Goal: Task Accomplishment & Management: Use online tool/utility

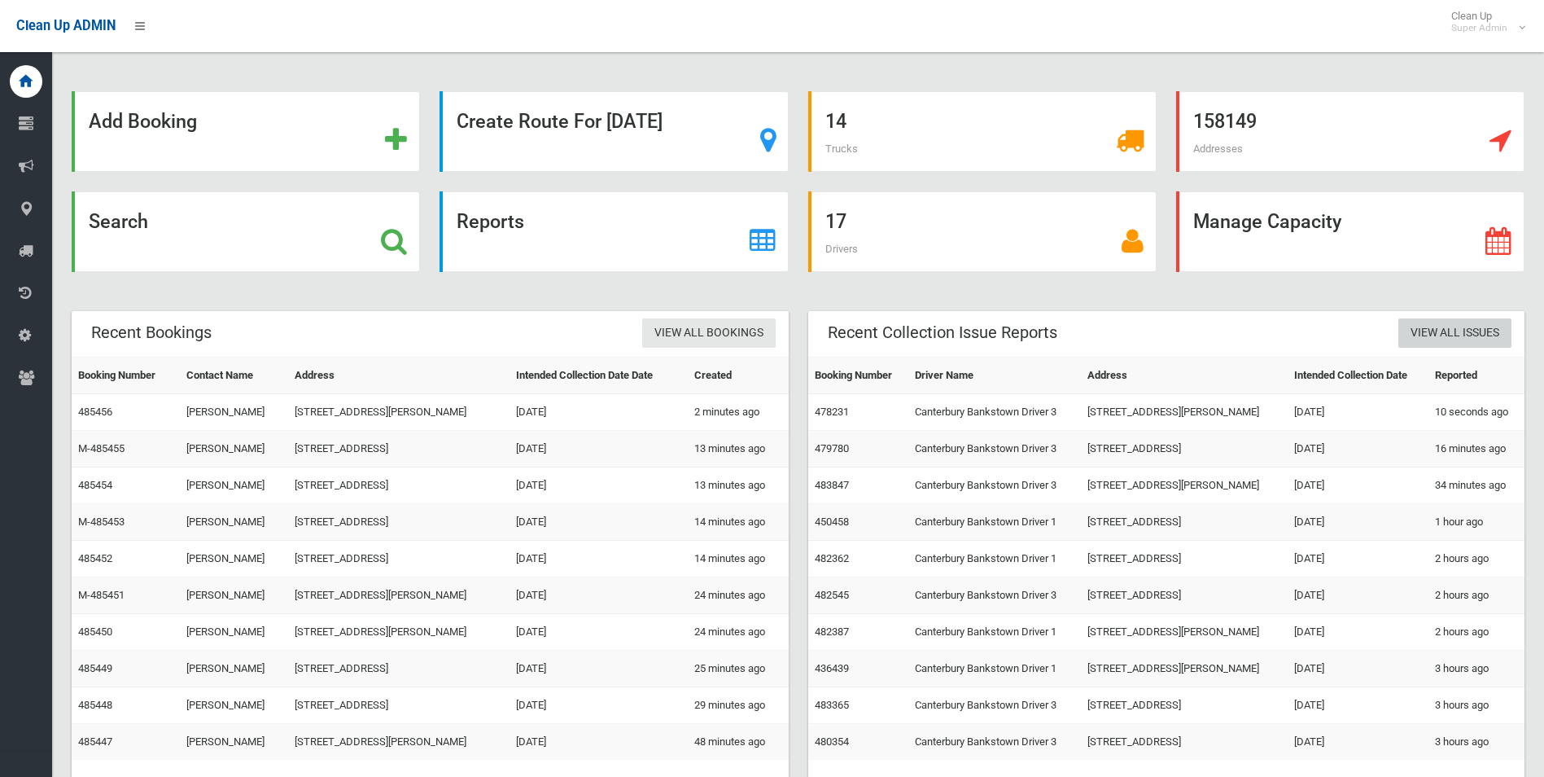
click at [1447, 331] on link "View All Issues" at bounding box center [1455, 333] width 113 height 30
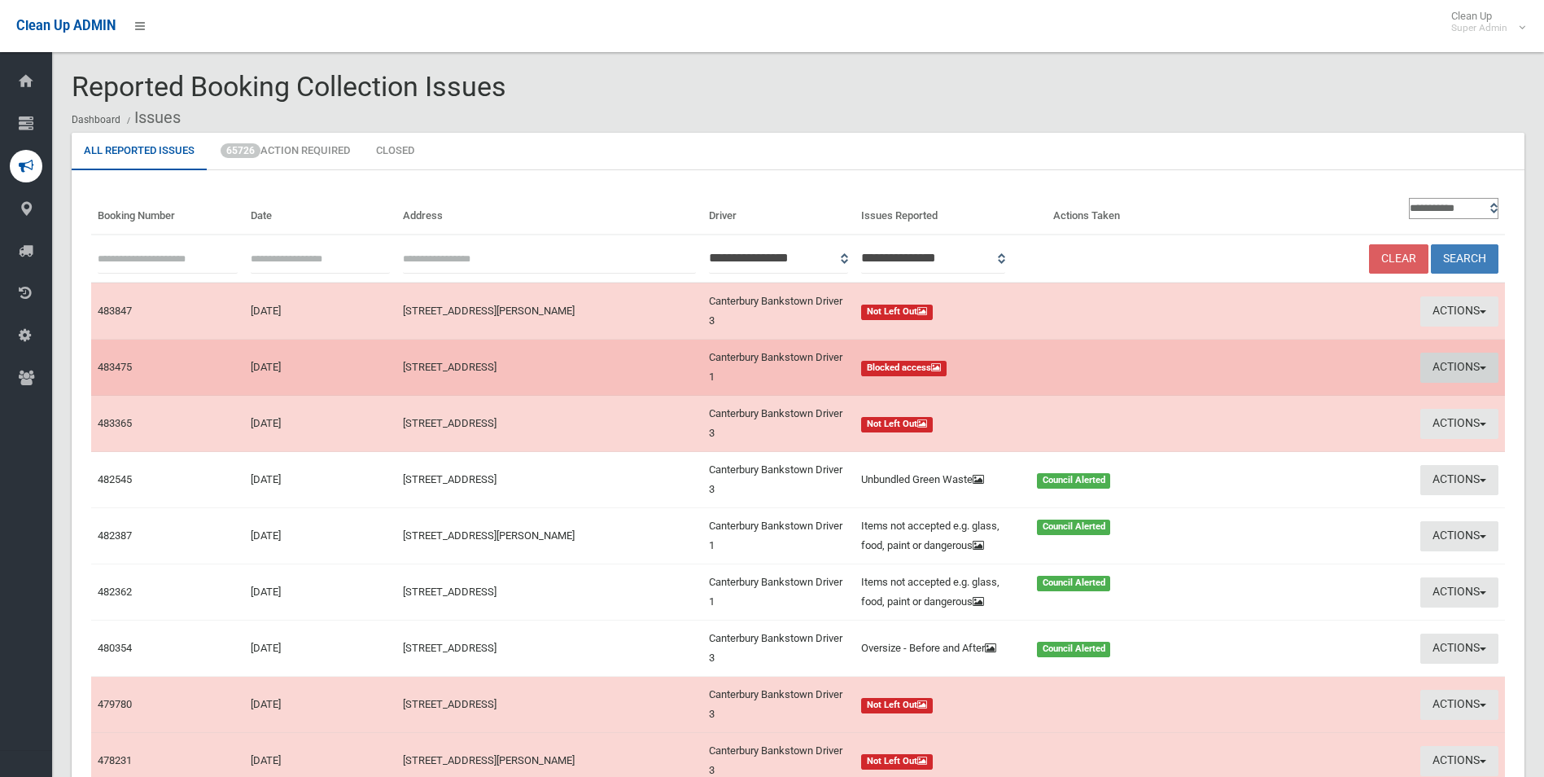
click at [1438, 362] on button "Actions" at bounding box center [1460, 367] width 78 height 30
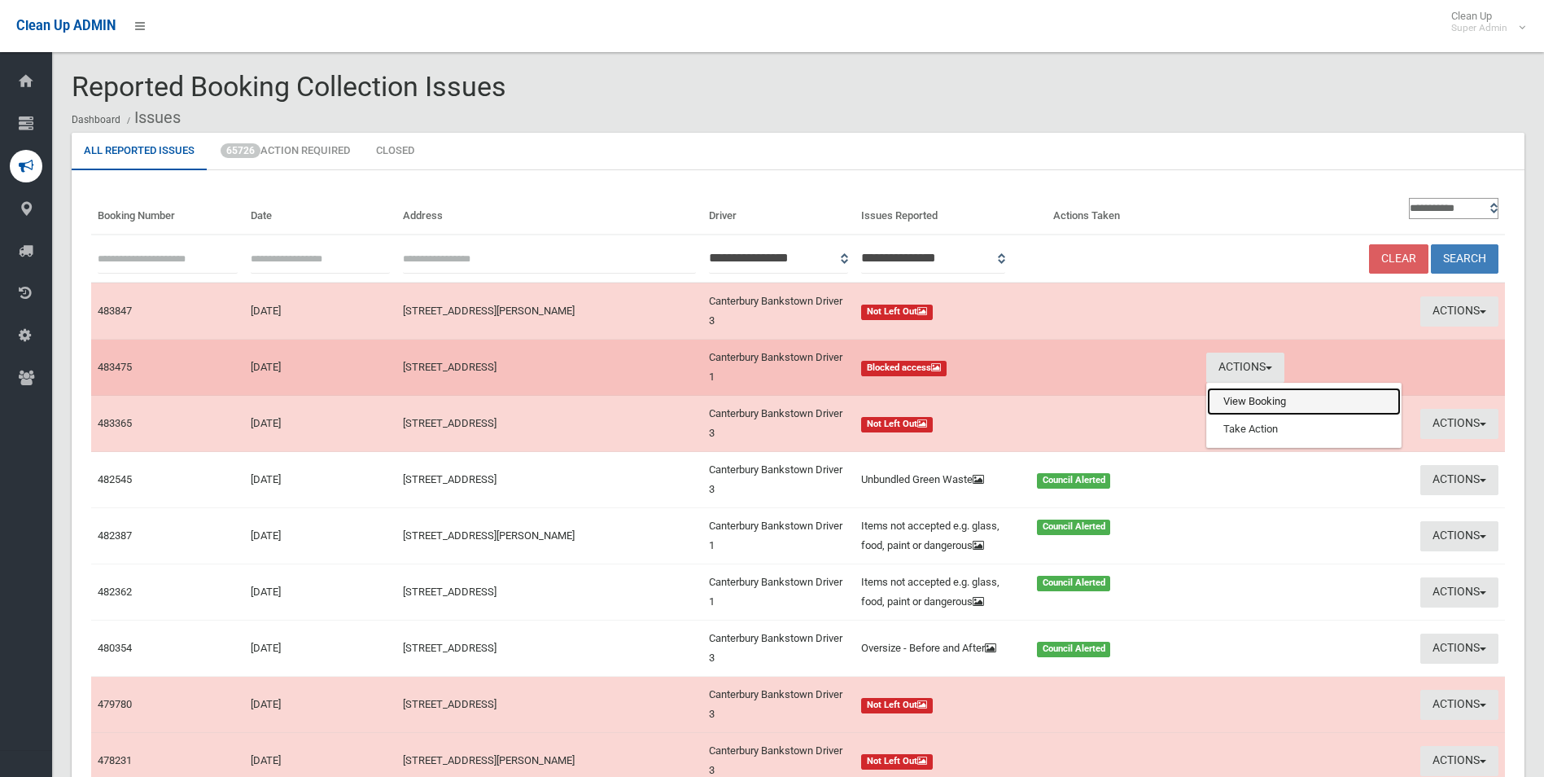
click at [1266, 403] on link "View Booking" at bounding box center [1304, 402] width 194 height 28
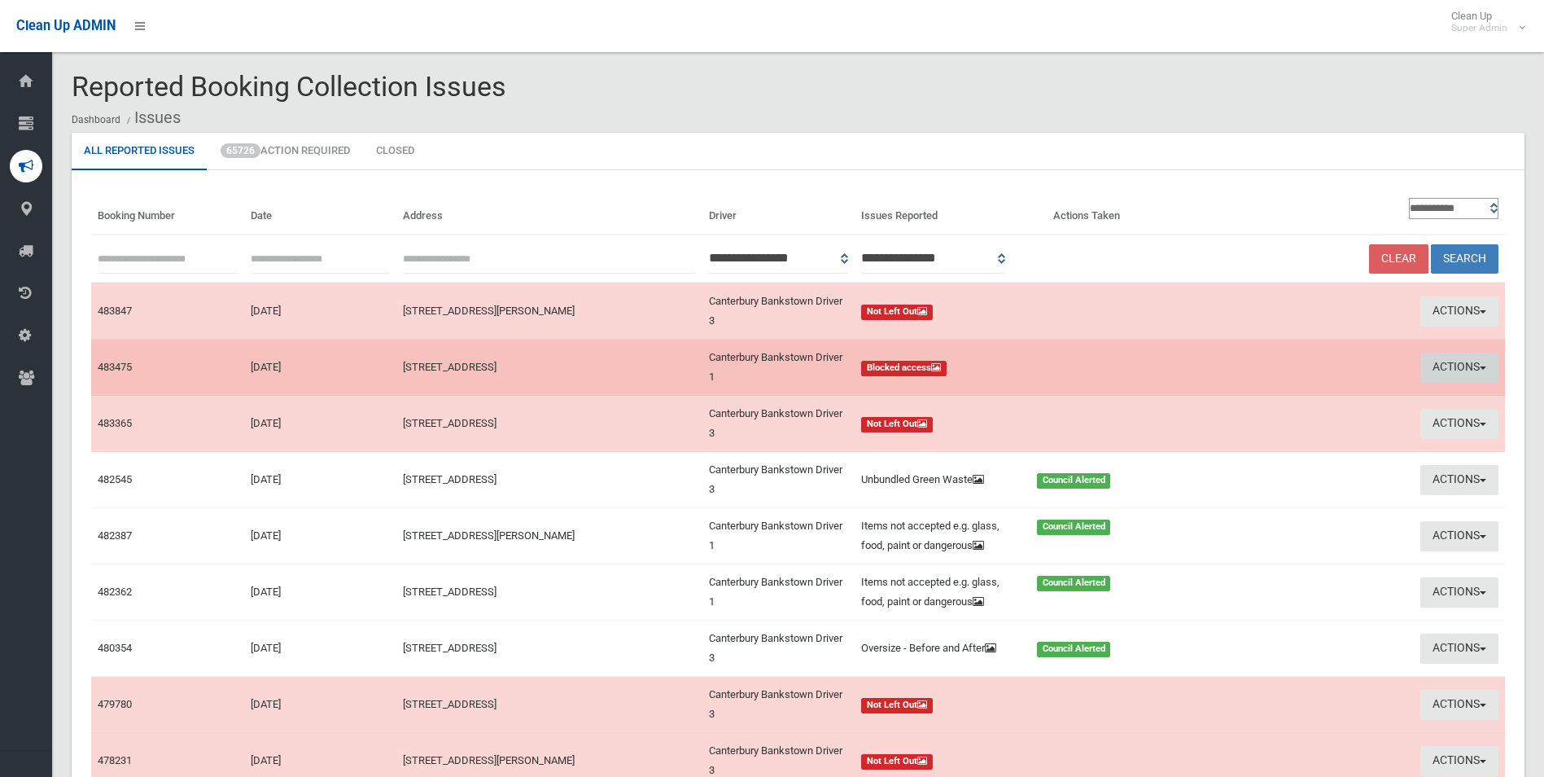
click at [1437, 354] on button "Actions" at bounding box center [1460, 367] width 78 height 30
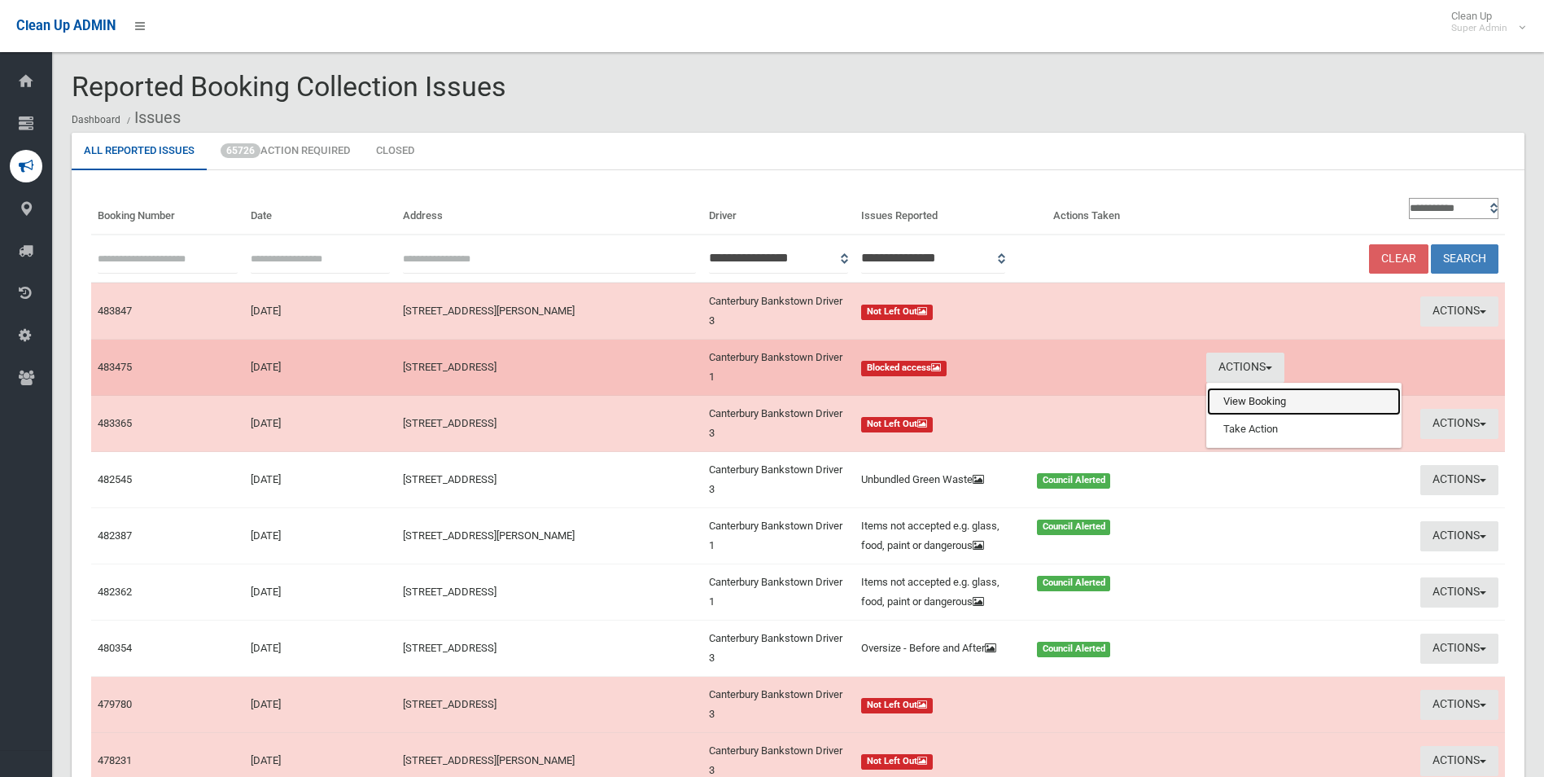
click at [1246, 404] on link "View Booking" at bounding box center [1304, 402] width 194 height 28
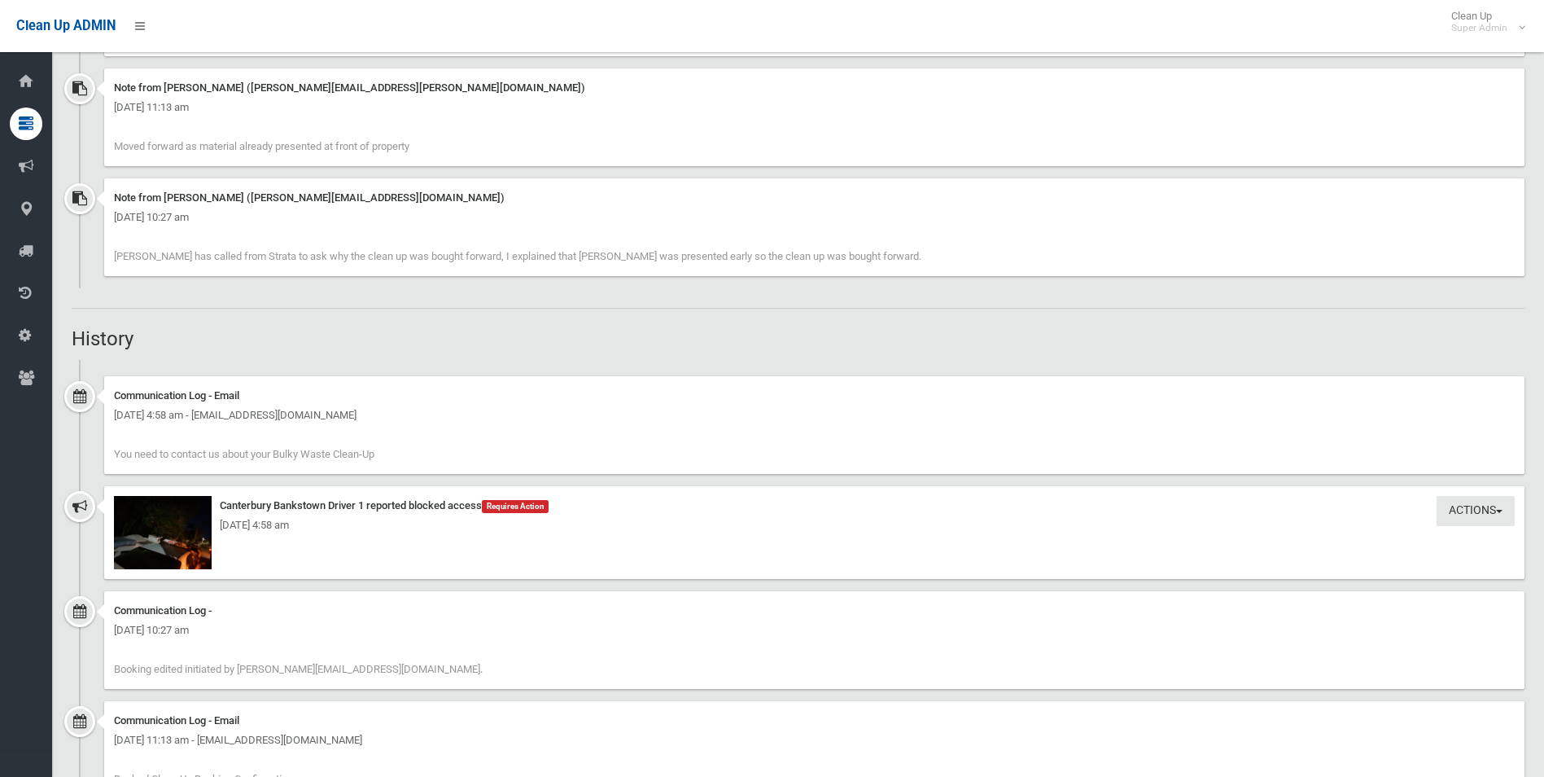
scroll to position [1303, 0]
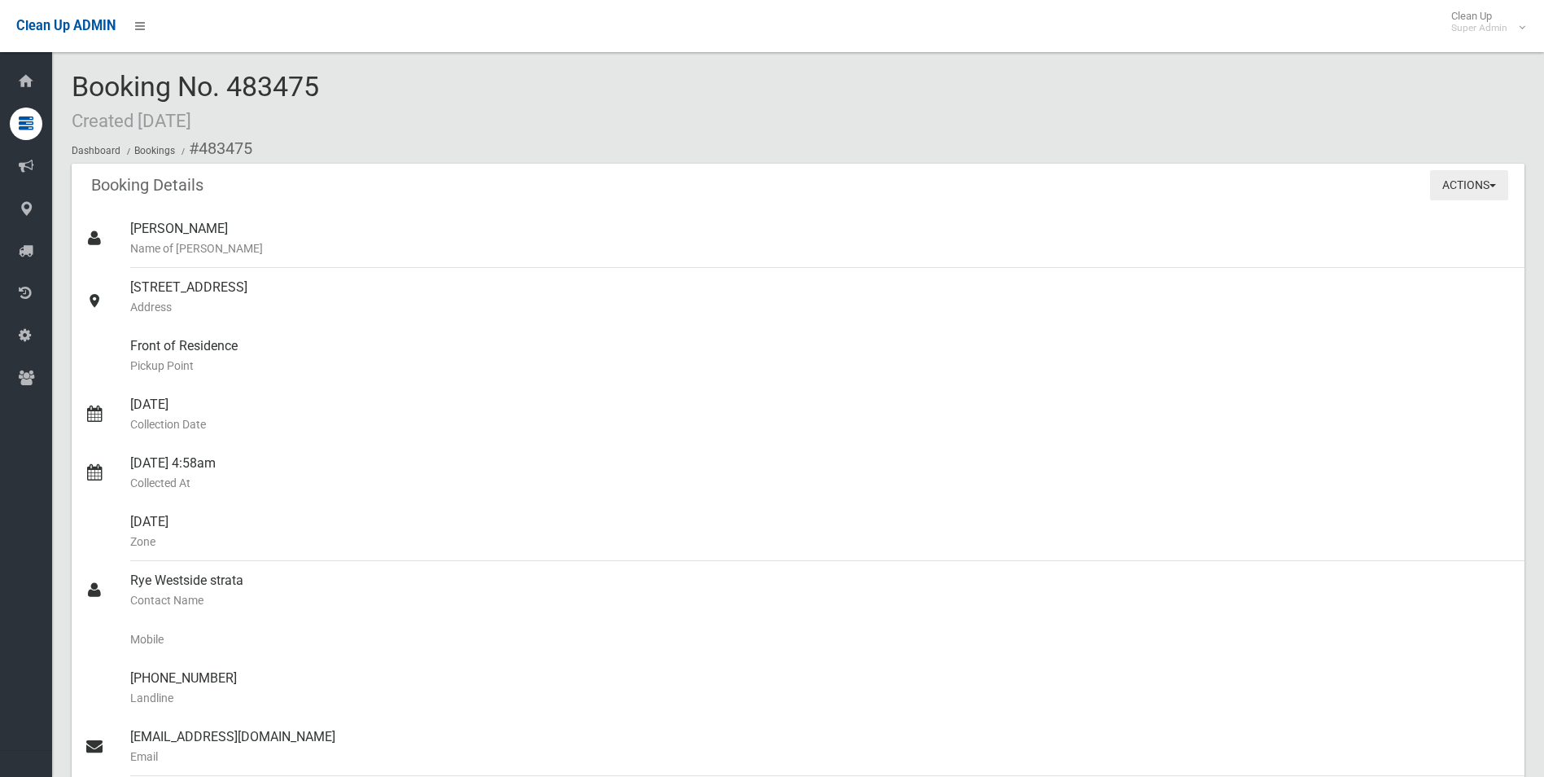
click at [1475, 182] on button "Actions" at bounding box center [1469, 185] width 78 height 30
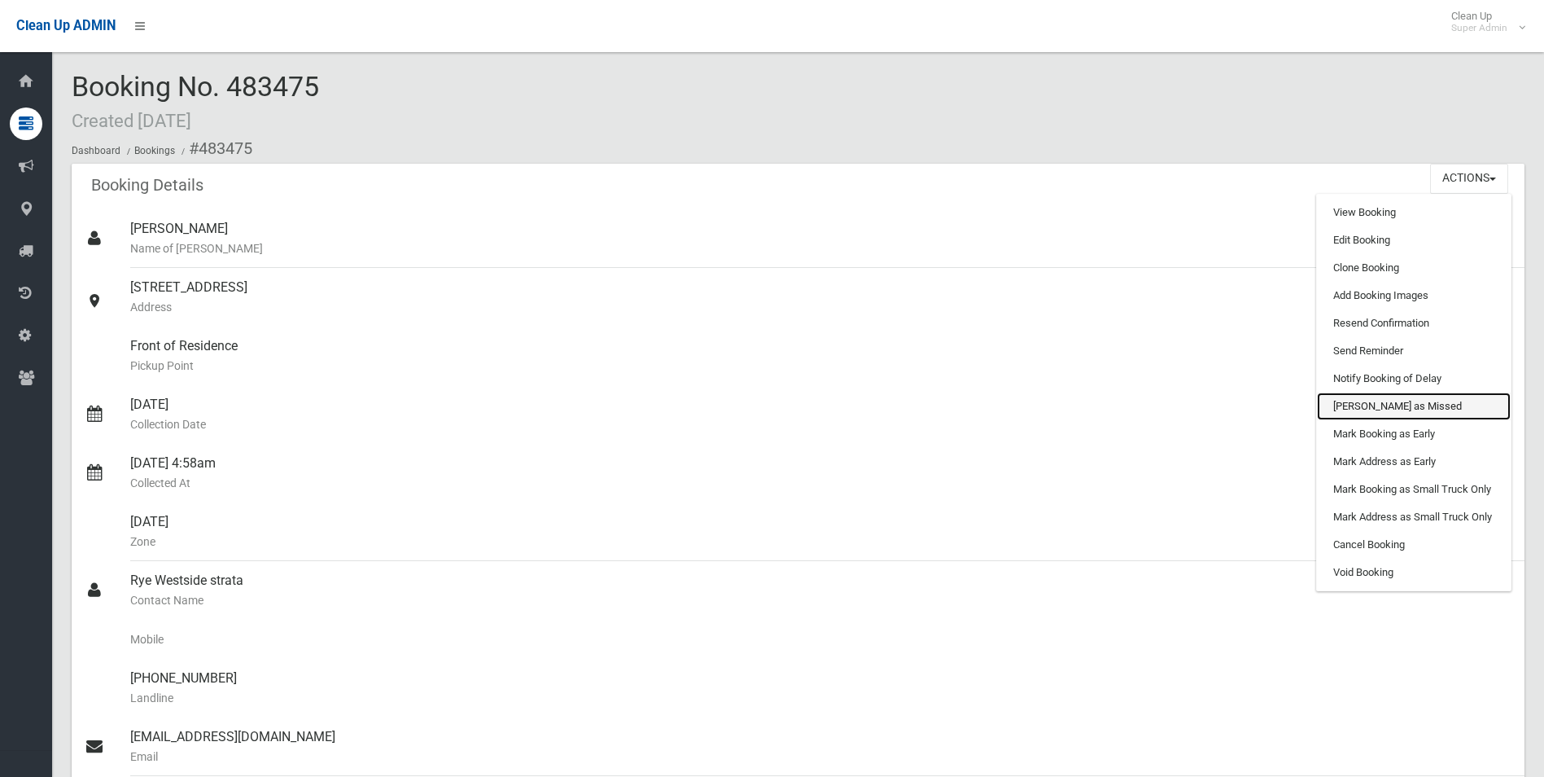
click at [1372, 401] on link "Mark as Missed" at bounding box center [1414, 406] width 194 height 28
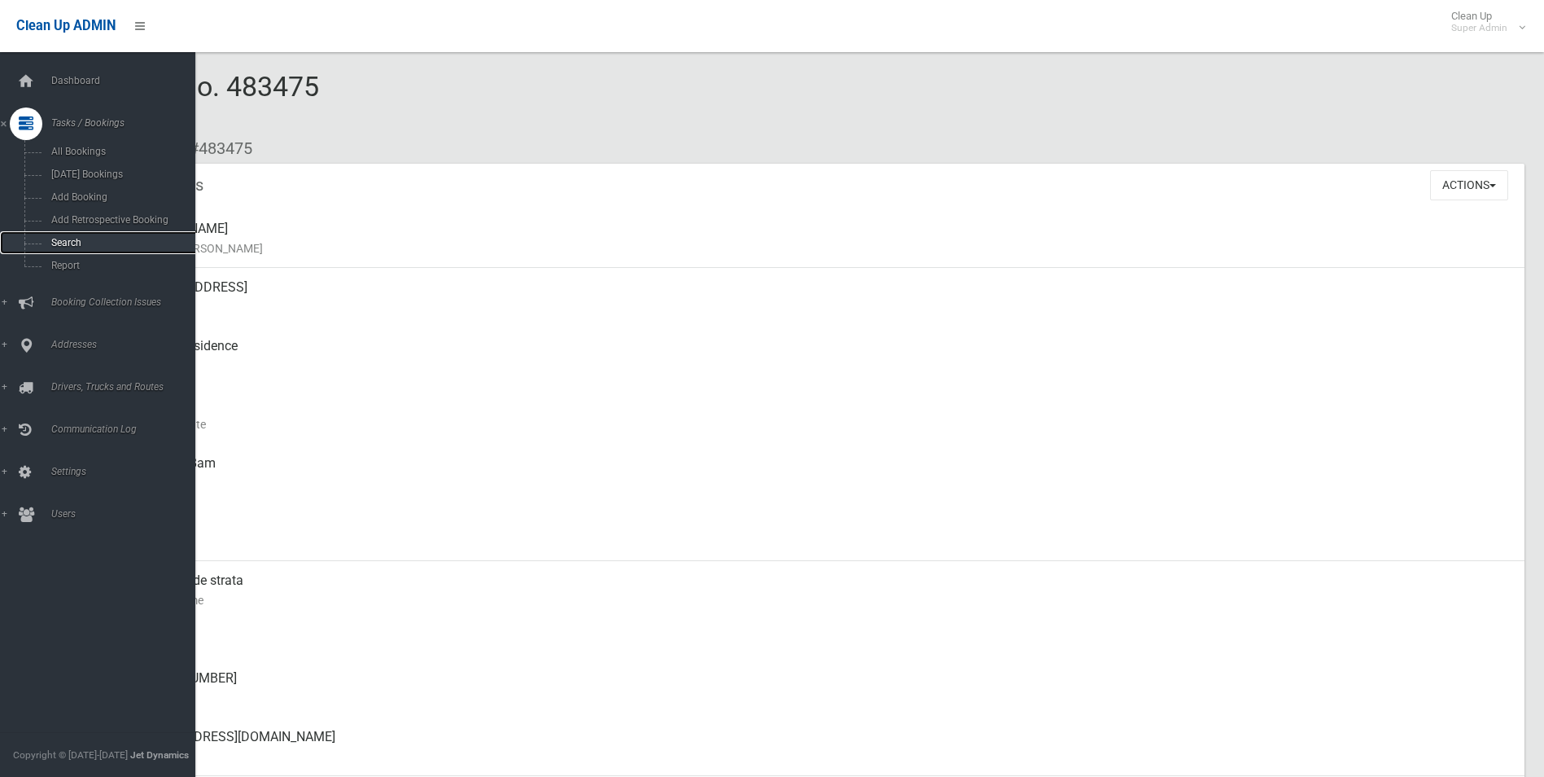
click at [61, 235] on link "Search" at bounding box center [104, 242] width 208 height 23
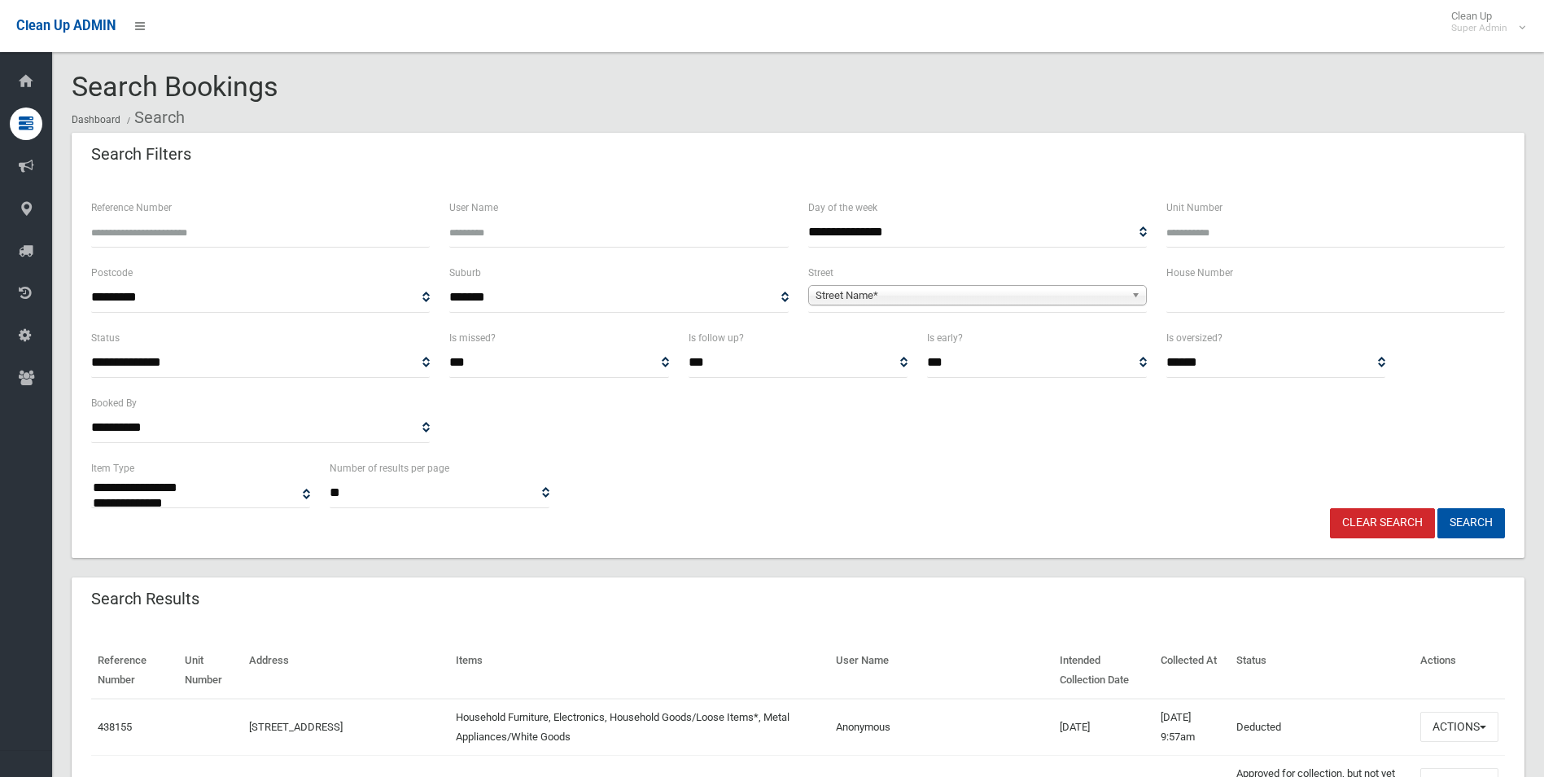
select select
click at [285, 232] on input "Reference Number" at bounding box center [260, 232] width 339 height 30
type input "******"
click at [1438, 508] on button "Search" at bounding box center [1472, 523] width 68 height 30
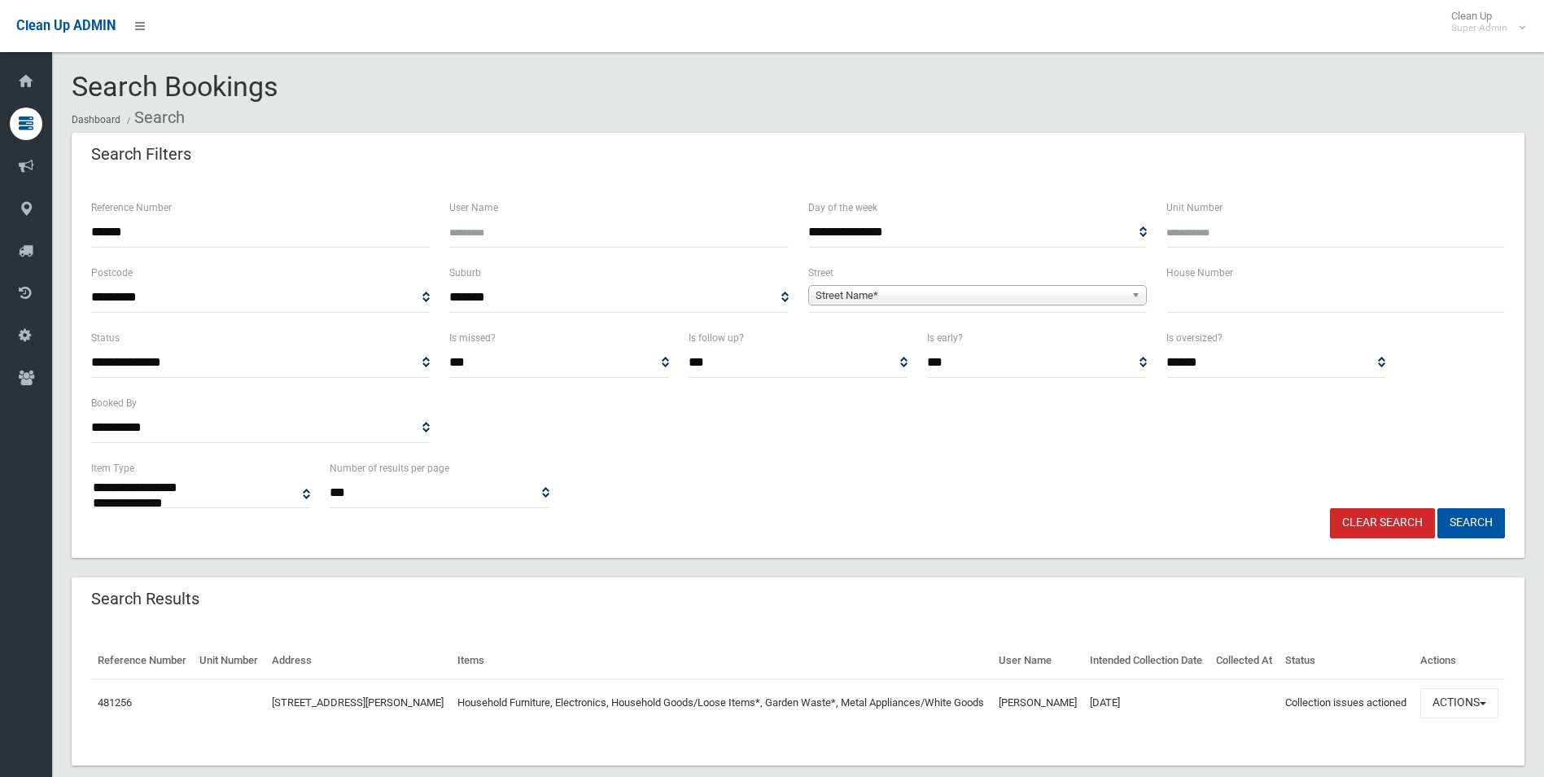
select select
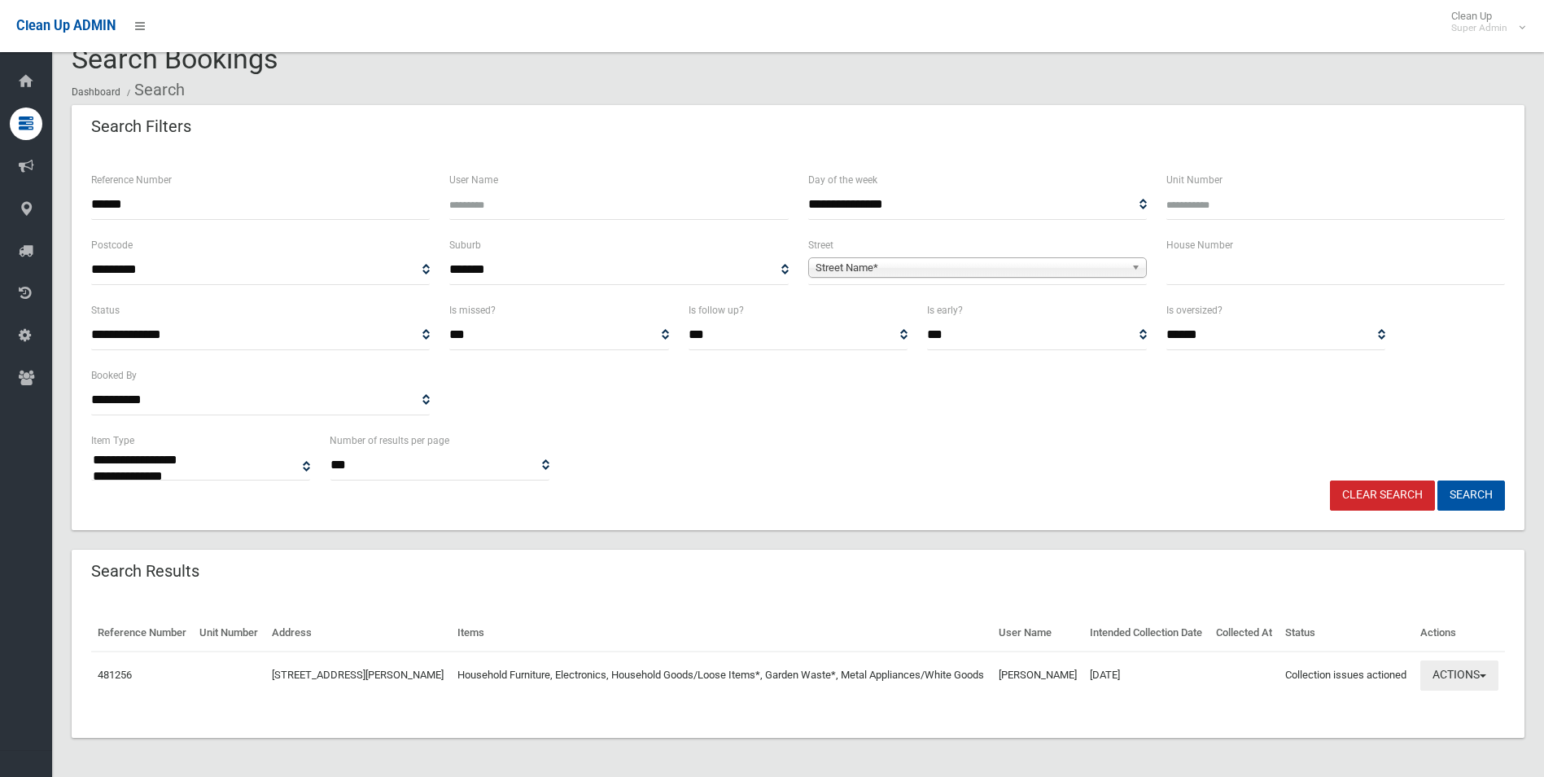
click at [1466, 672] on button "Actions" at bounding box center [1460, 675] width 78 height 30
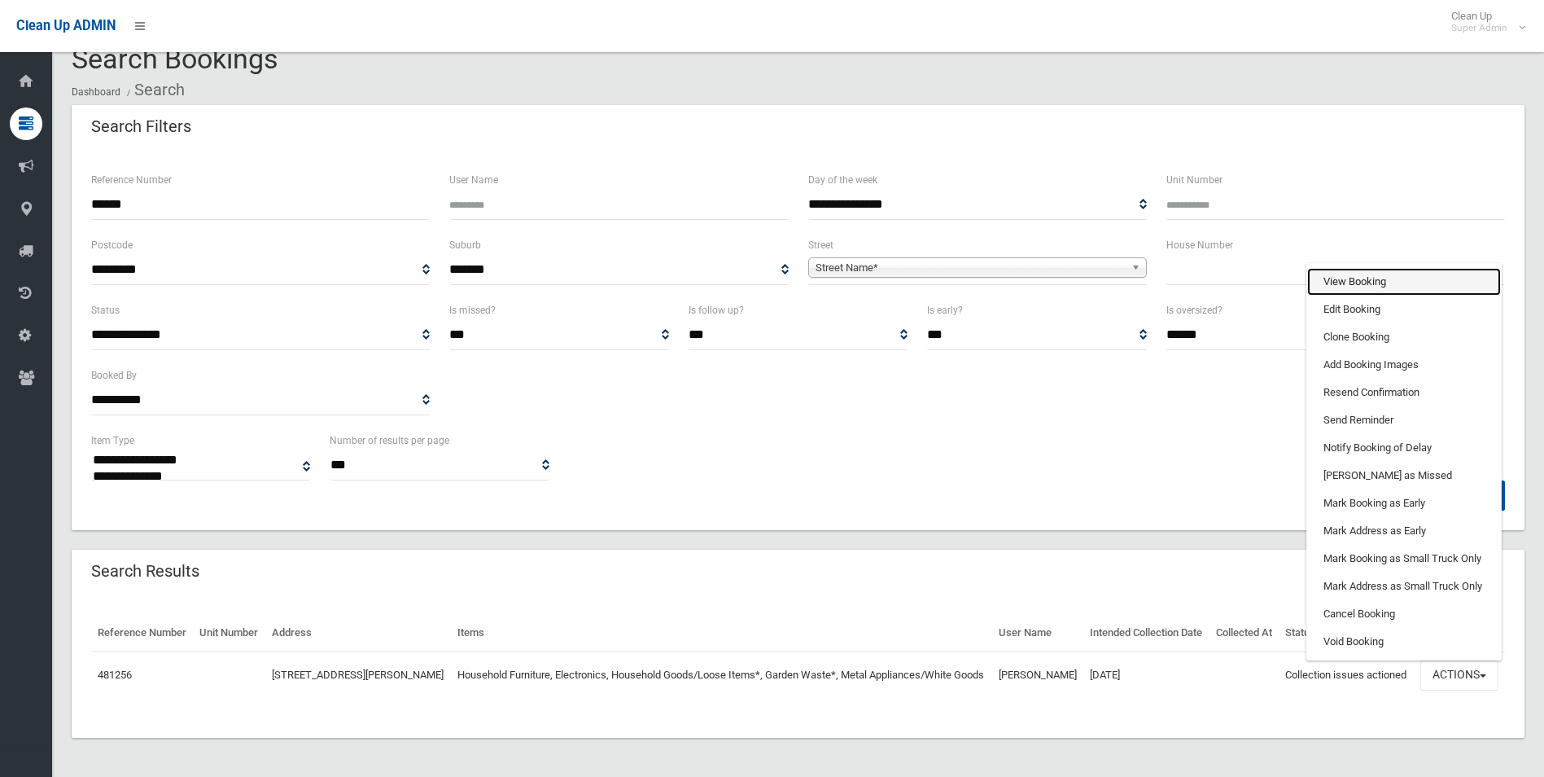
click at [1331, 277] on link "View Booking" at bounding box center [1404, 282] width 194 height 28
